Goal: Book appointment/travel/reservation

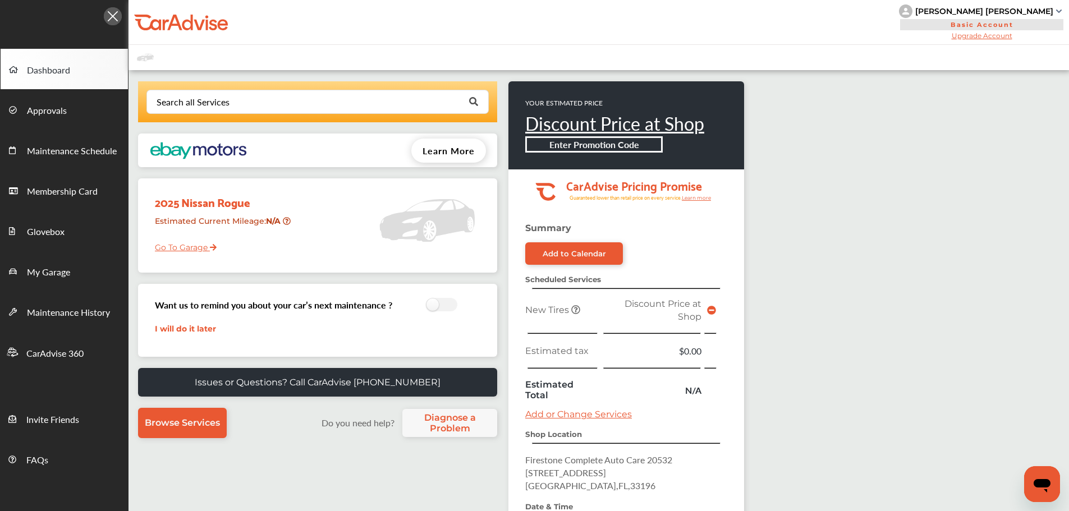
click at [167, 240] on link "Go To Garage" at bounding box center [181, 244] width 70 height 21
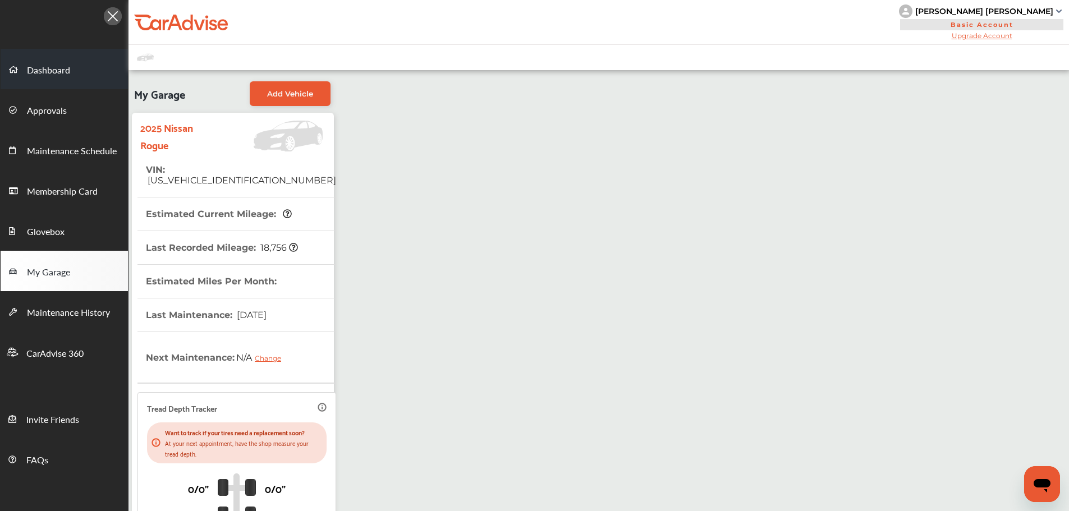
click at [66, 67] on span "Dashboard" at bounding box center [48, 70] width 43 height 15
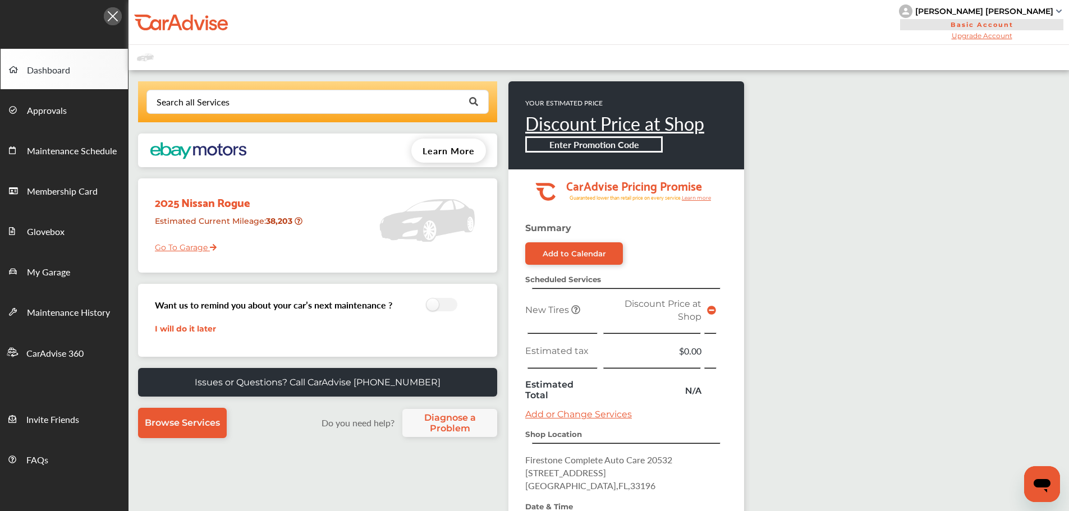
click at [704, 311] on td at bounding box center [711, 309] width 15 height 31
click at [710, 309] on icon at bounding box center [711, 310] width 9 height 9
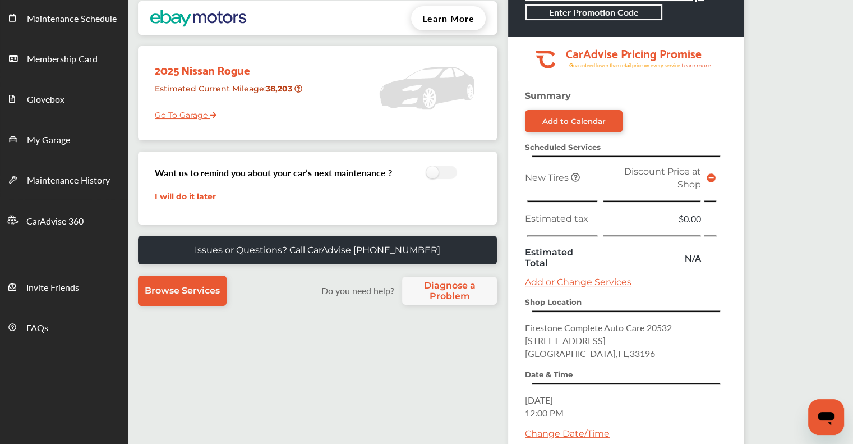
scroll to position [224, 0]
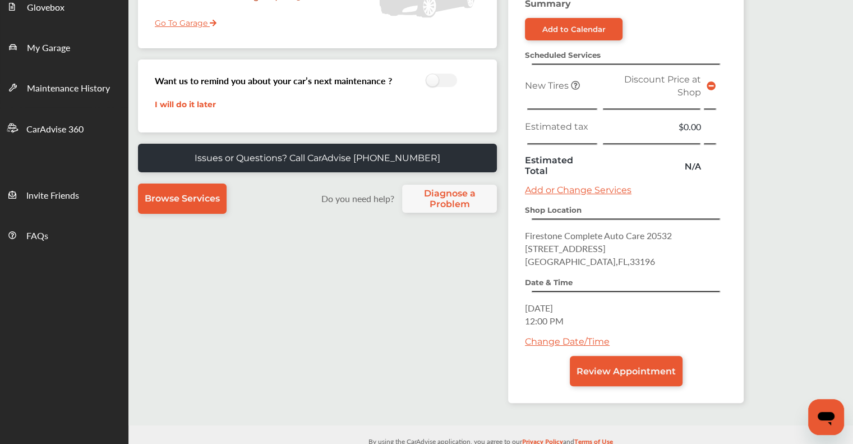
click at [710, 81] on span at bounding box center [711, 86] width 9 height 11
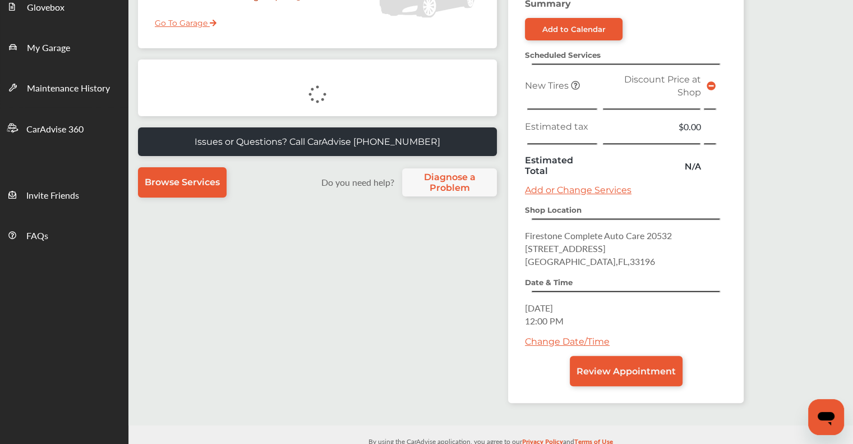
scroll to position [156, 0]
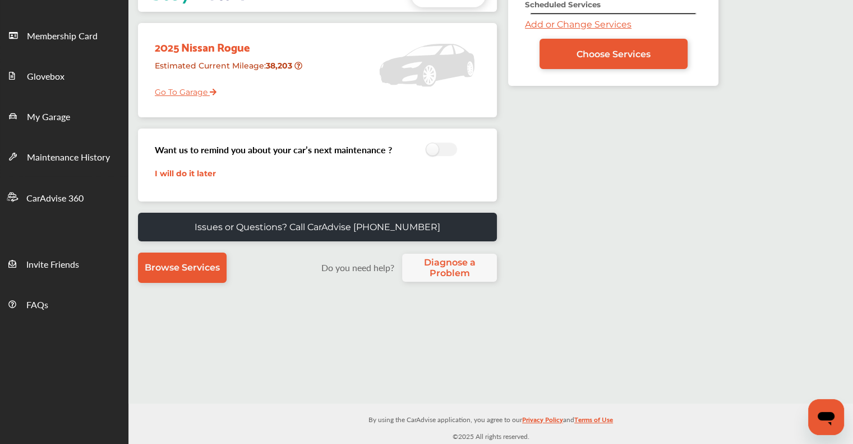
click at [578, 21] on link "Add or Change Services" at bounding box center [578, 24] width 107 height 11
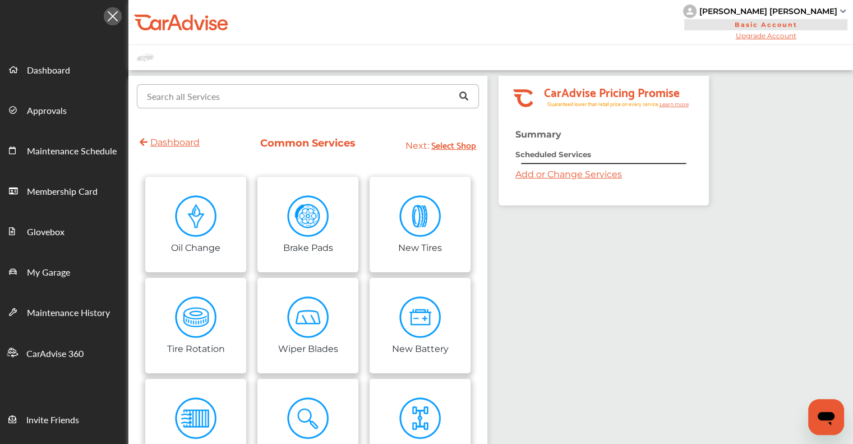
click at [400, 94] on input "text" at bounding box center [305, 96] width 335 height 22
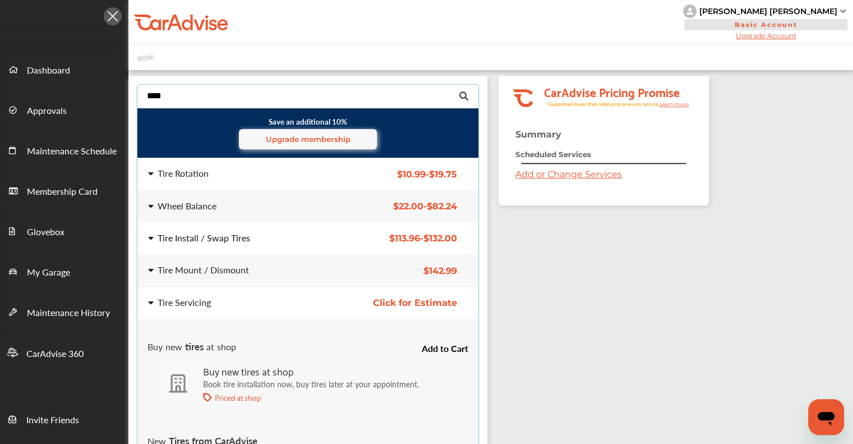
type input "****"
click at [336, 236] on div "Tire Install / Swap Tires" at bounding box center [238, 238] width 198 height 10
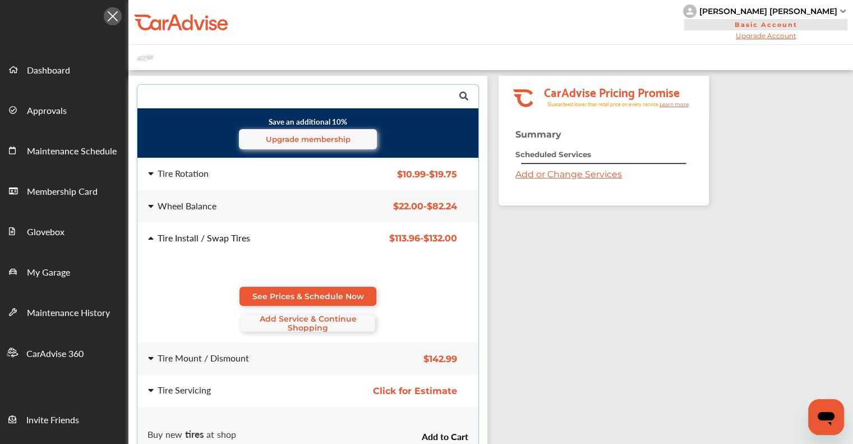
click at [331, 312] on div "See Prices & Schedule Now Add Service & Continue Shopping" at bounding box center [308, 309] width 320 height 45
click at [301, 319] on span "Add Service & Continue Shopping" at bounding box center [308, 323] width 135 height 18
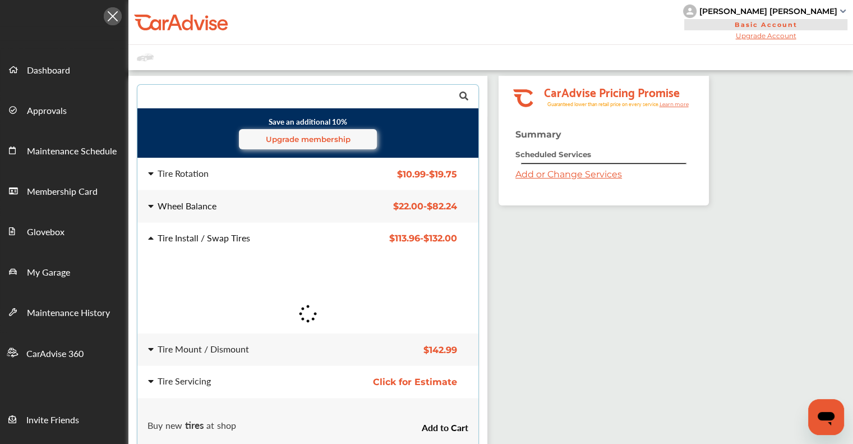
click at [283, 204] on div "Wheel Balance" at bounding box center [238, 205] width 180 height 9
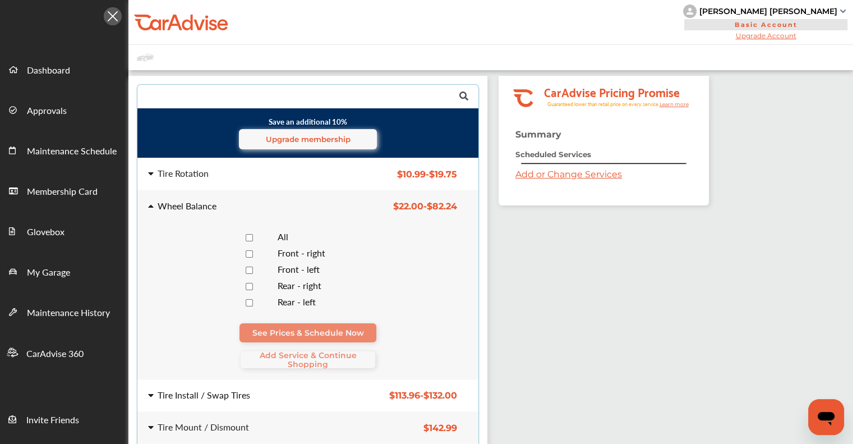
click at [283, 235] on span "All" at bounding box center [283, 236] width 11 height 13
click at [327, 356] on span "Add Service & Continue Shopping" at bounding box center [308, 360] width 135 height 18
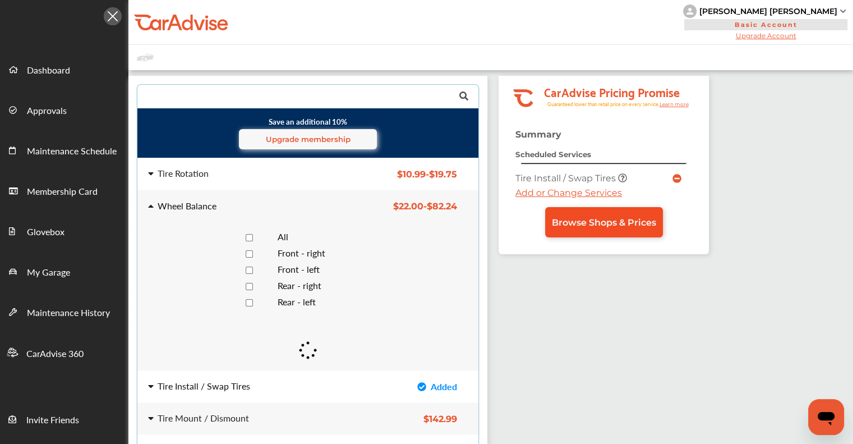
click at [603, 222] on span "Browse Shops & Prices" at bounding box center [604, 222] width 104 height 11
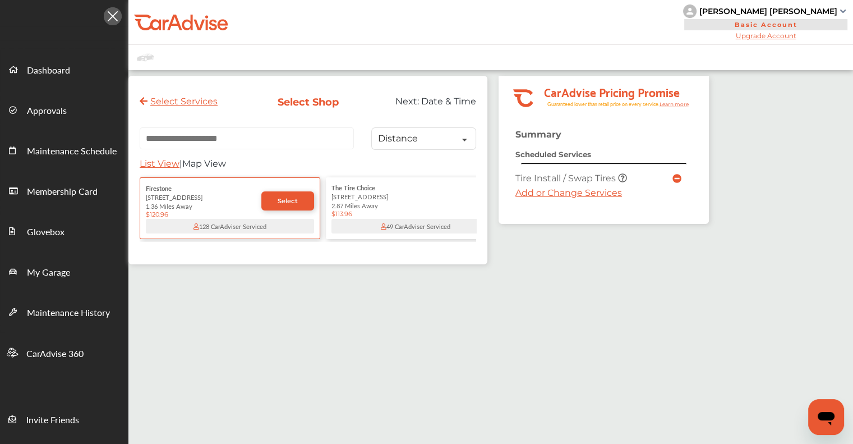
click at [305, 148] on input "text" at bounding box center [247, 138] width 214 height 22
paste input "**********"
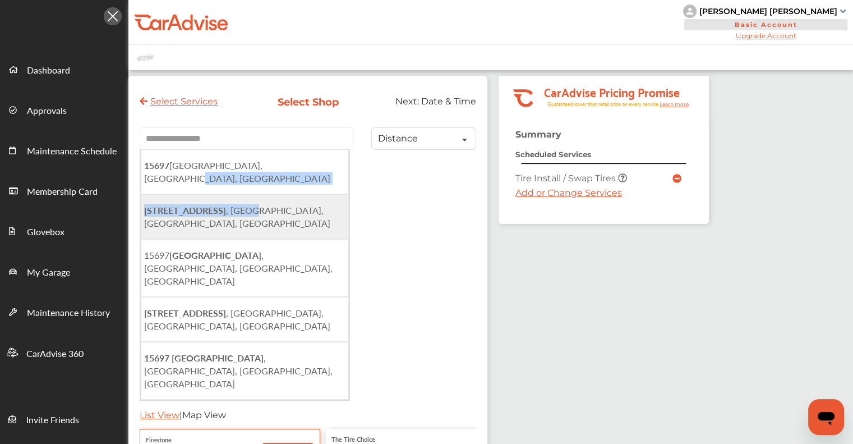
click at [287, 184] on ul "[STREET_ADDRESS] [STREET_ADDRESS][GEOGRAPHIC_DATA][STREET_ADDRESS][STREET_ADDRE…" at bounding box center [245, 274] width 210 height 251
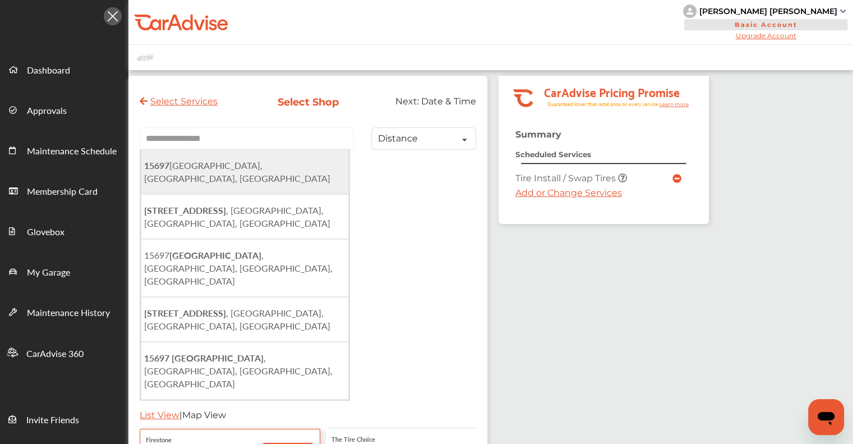
click at [177, 174] on li "[STREET_ADDRESS]" at bounding box center [245, 171] width 208 height 45
type input "**********"
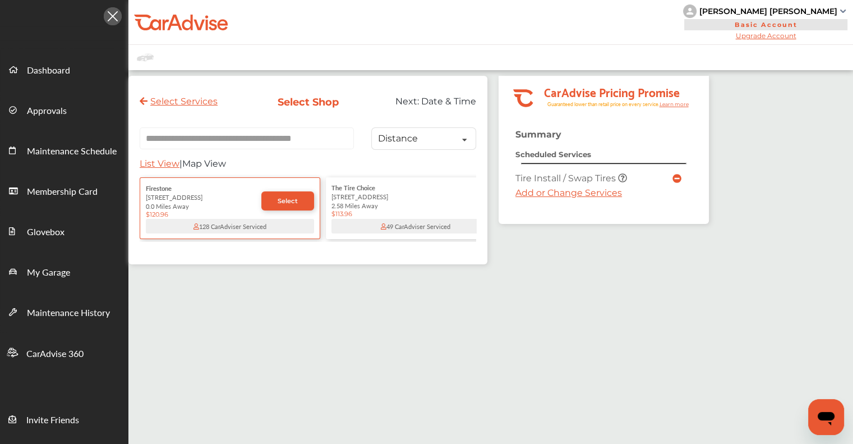
click at [200, 197] on div "[STREET_ADDRESS]" at bounding box center [204, 196] width 116 height 9
click at [278, 207] on div "0.0 Miles Away" at bounding box center [229, 205] width 168 height 9
click at [279, 205] on span "Select" at bounding box center [288, 201] width 20 height 8
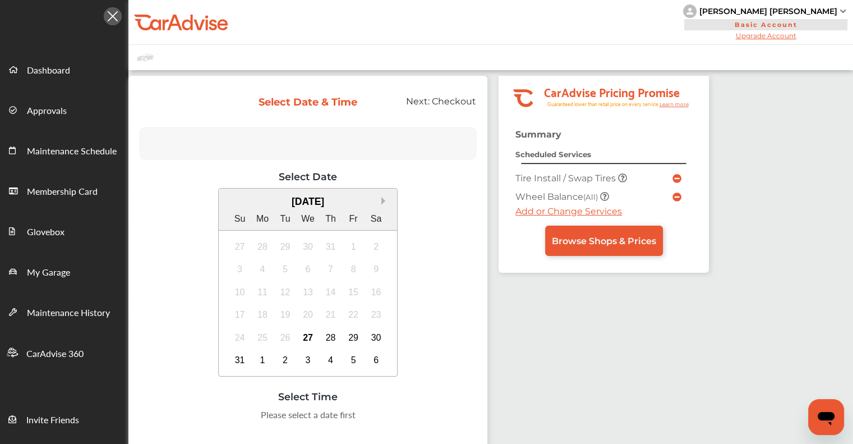
click at [382, 199] on button "Next Month" at bounding box center [386, 201] width 8 height 8
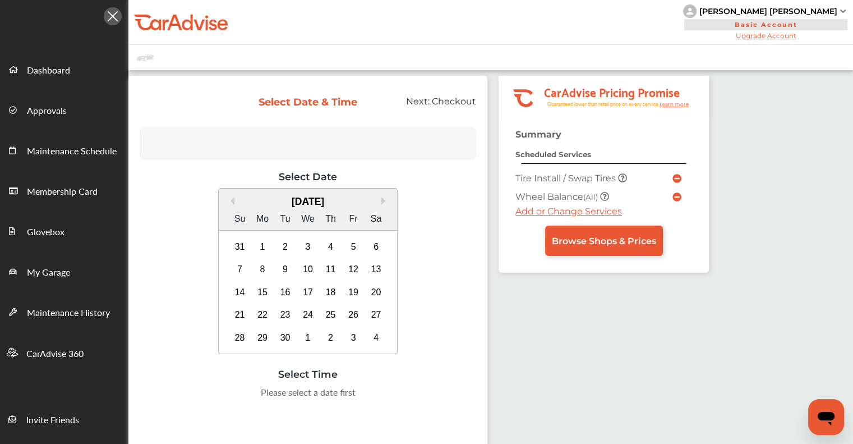
click at [318, 269] on div "7 8 9 10 11 12 13" at bounding box center [307, 269] width 159 height 23
click at [306, 267] on div "10" at bounding box center [308, 269] width 18 height 18
click at [277, 267] on div "9" at bounding box center [286, 269] width 18 height 18
click at [313, 268] on div "10" at bounding box center [308, 269] width 18 height 18
click at [585, 260] on div "Summary Scheduled Services Tire Install / Swap Tires Wheel Balance (All) Add or…" at bounding box center [604, 201] width 210 height 144
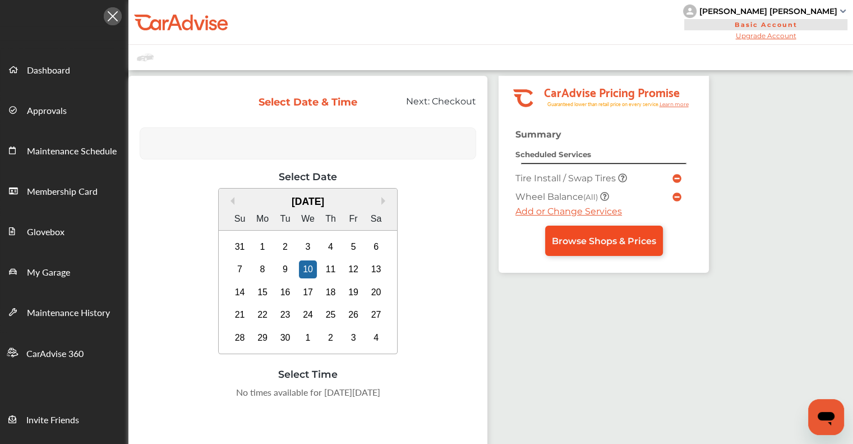
click at [589, 243] on span "Browse Shops & Prices" at bounding box center [604, 241] width 104 height 11
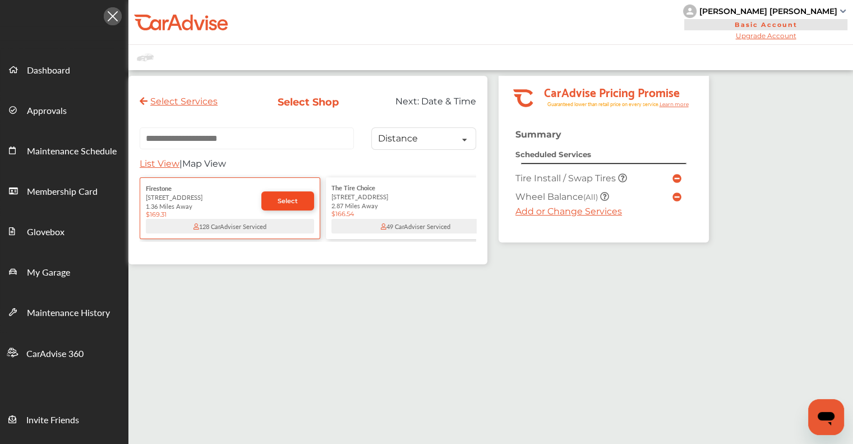
click at [296, 204] on span "Select" at bounding box center [288, 201] width 20 height 8
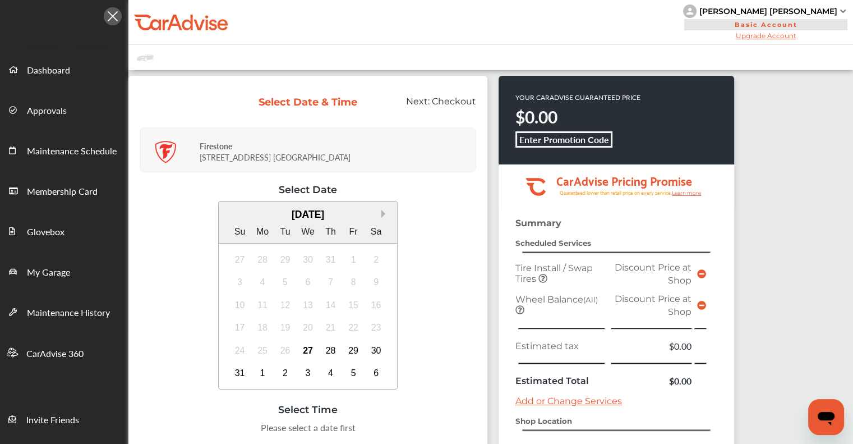
click at [384, 212] on button "Next Month" at bounding box center [386, 214] width 8 height 8
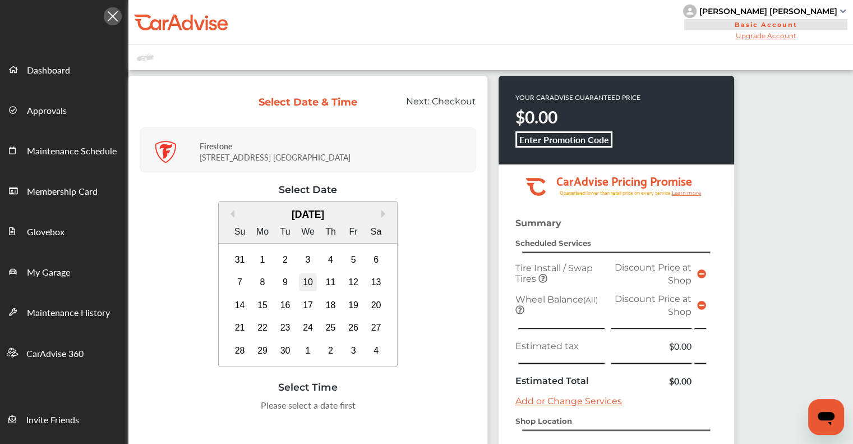
click at [300, 282] on div "10" at bounding box center [308, 282] width 18 height 18
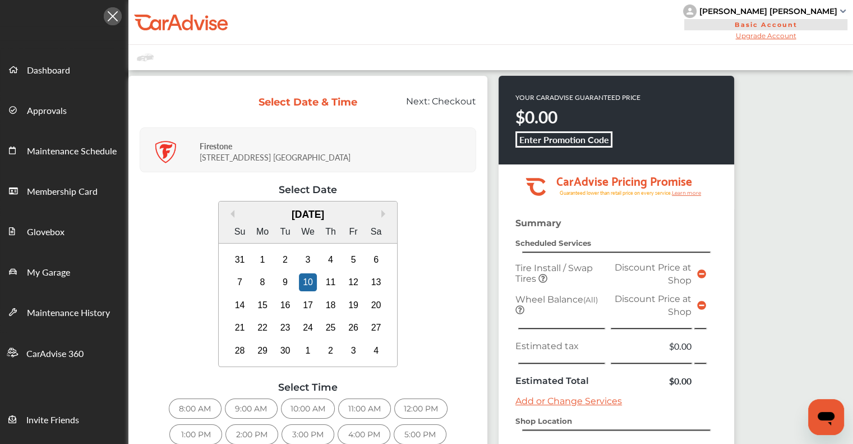
click at [424, 406] on div "12:00 PM" at bounding box center [420, 408] width 53 height 20
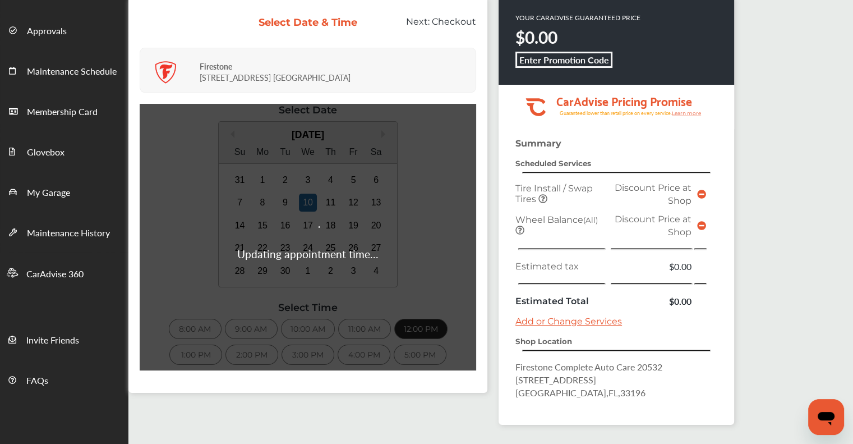
scroll to position [144, 0]
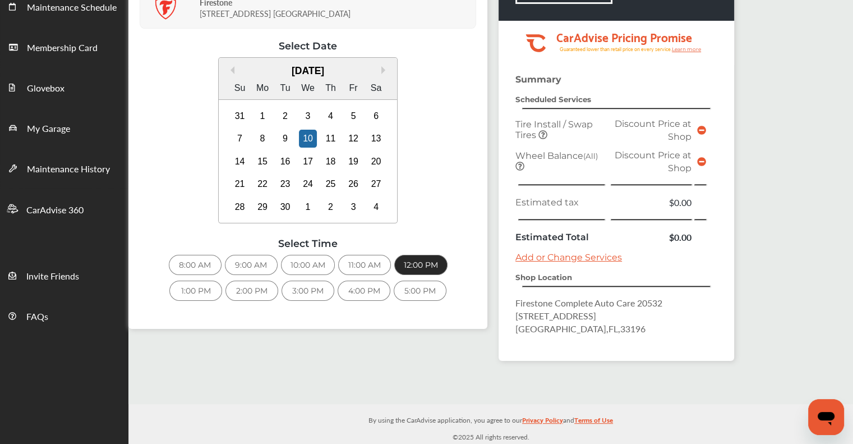
click at [418, 272] on div "12:00 PM" at bounding box center [420, 265] width 53 height 20
click at [417, 265] on div "12:00 PM" at bounding box center [420, 265] width 53 height 20
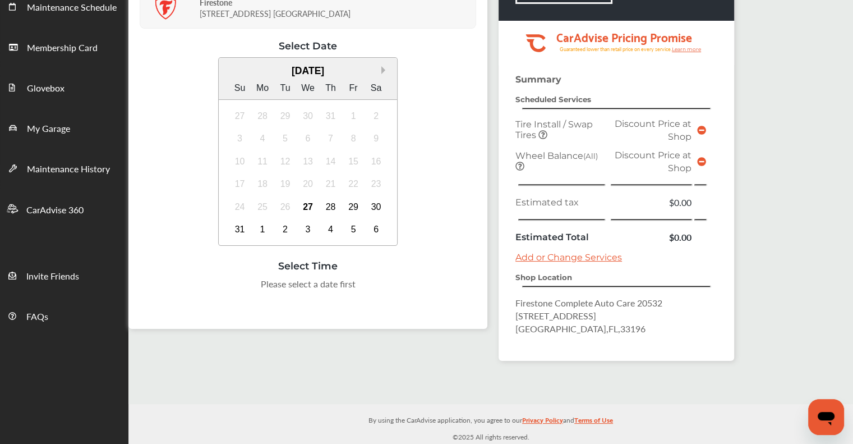
click at [382, 74] on button "Next Month" at bounding box center [386, 70] width 8 height 8
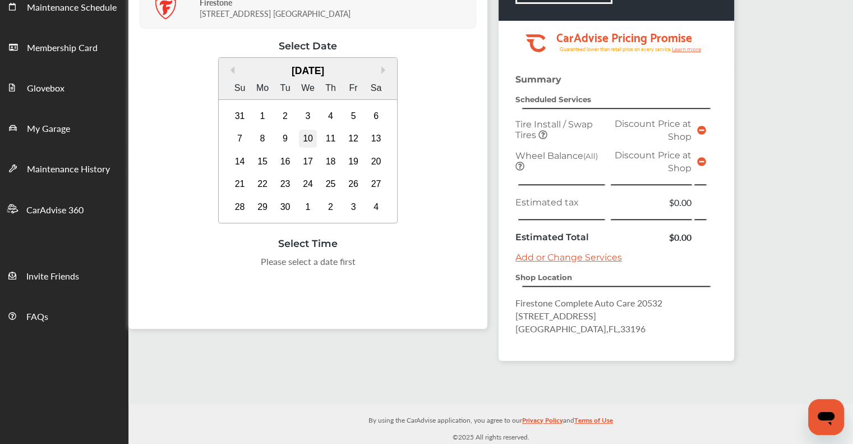
click at [314, 141] on div "10" at bounding box center [308, 139] width 18 height 18
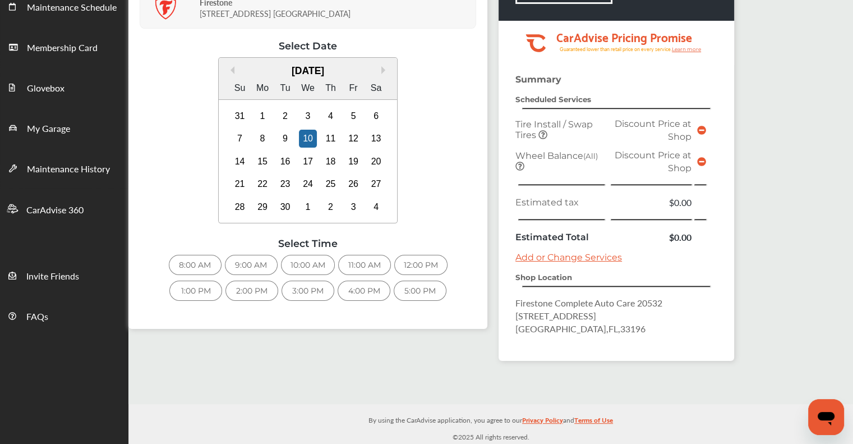
click at [411, 265] on div "12:00 PM" at bounding box center [420, 265] width 53 height 20
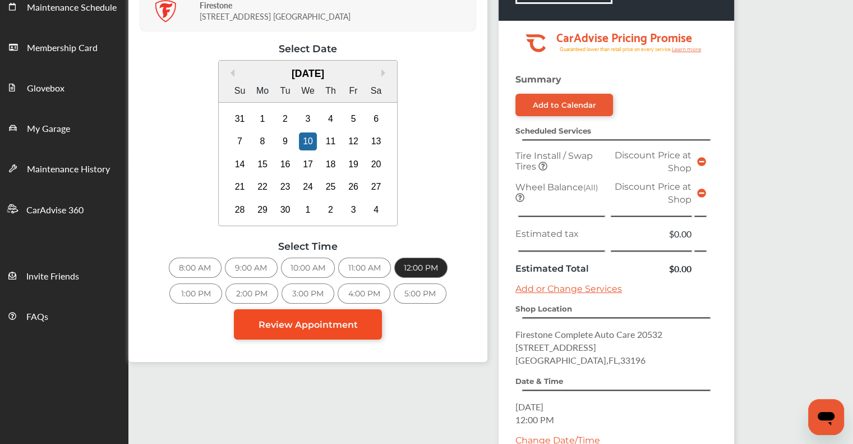
click at [307, 323] on span "Review Appointment" at bounding box center [308, 324] width 99 height 11
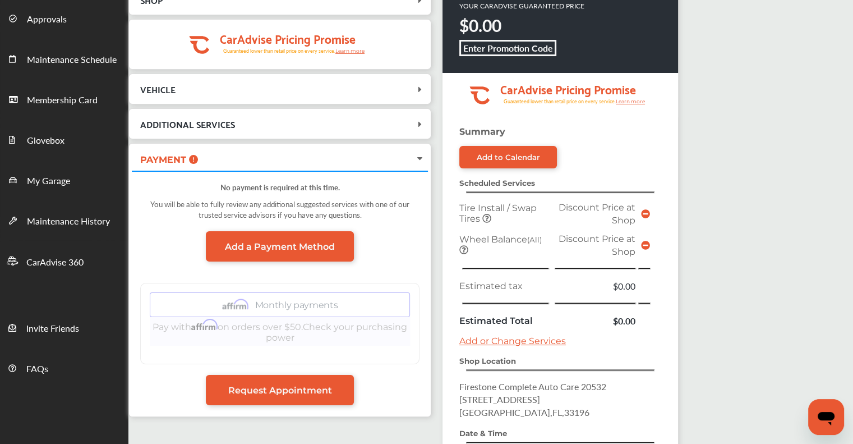
scroll to position [252, 0]
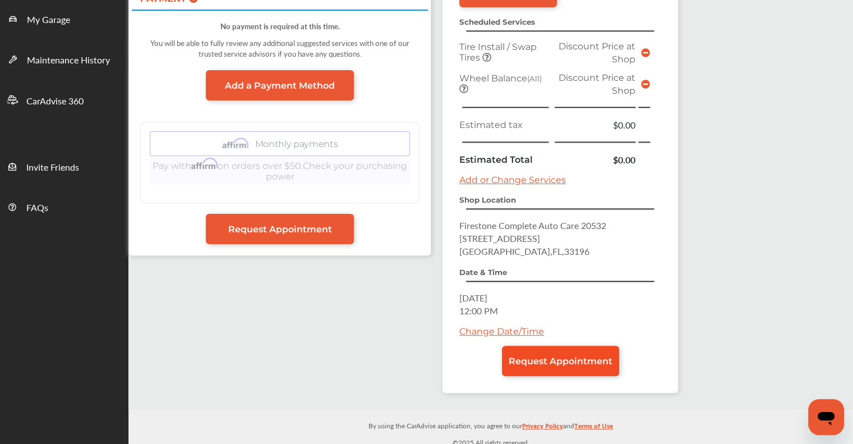
click at [557, 356] on span "Request Appointment" at bounding box center [561, 361] width 104 height 11
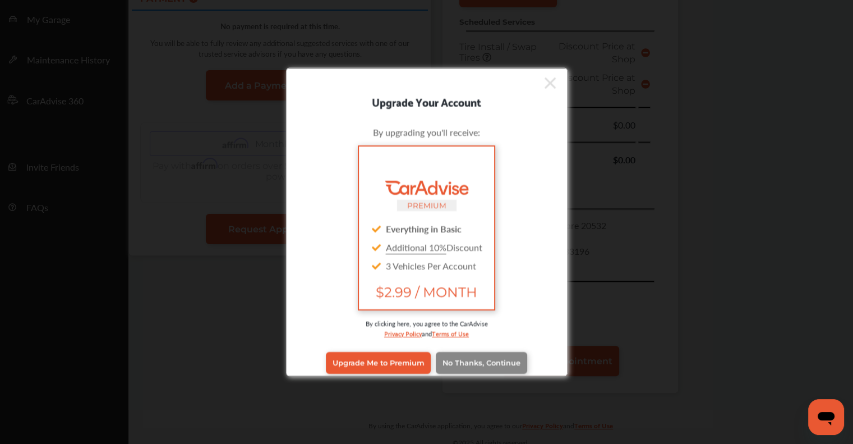
click at [471, 363] on span "No Thanks, Continue" at bounding box center [482, 363] width 78 height 8
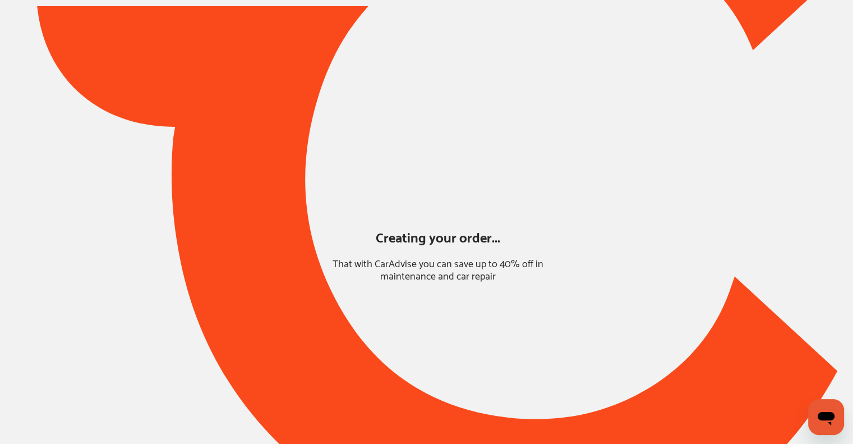
scroll to position [34, 0]
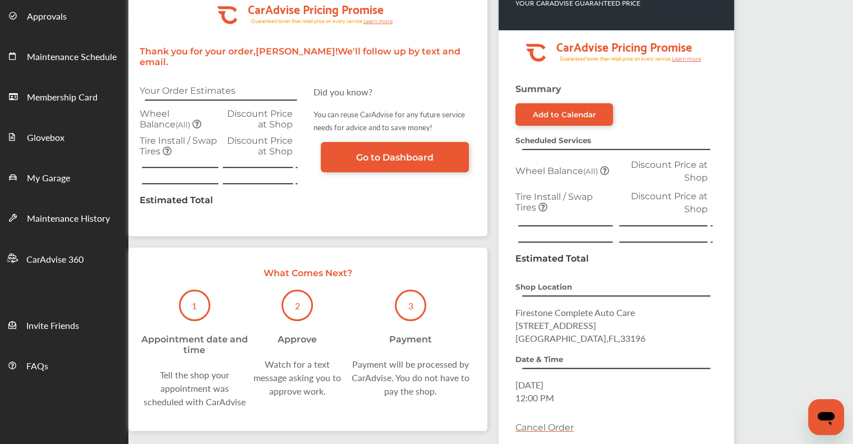
scroll to position [162, 0]
